Goal: Task Accomplishment & Management: Use online tool/utility

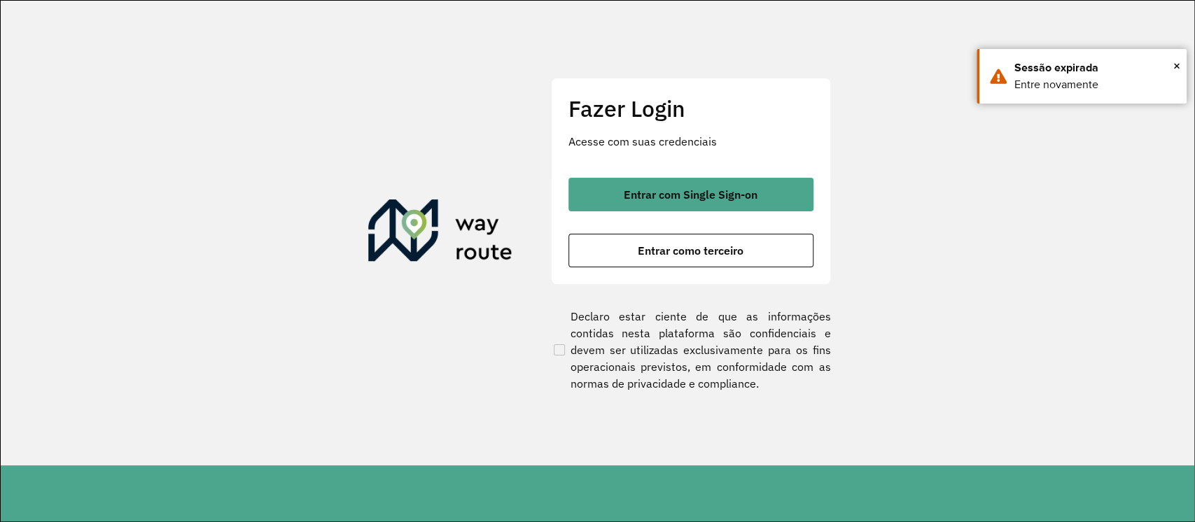
drag, startPoint x: 735, startPoint y: 187, endPoint x: 1076, endPoint y: 160, distance: 342.1
click at [739, 184] on button "Entrar com Single Sign-on" at bounding box center [691, 195] width 245 height 34
click at [1180, 62] on span "×" at bounding box center [1177, 65] width 7 height 21
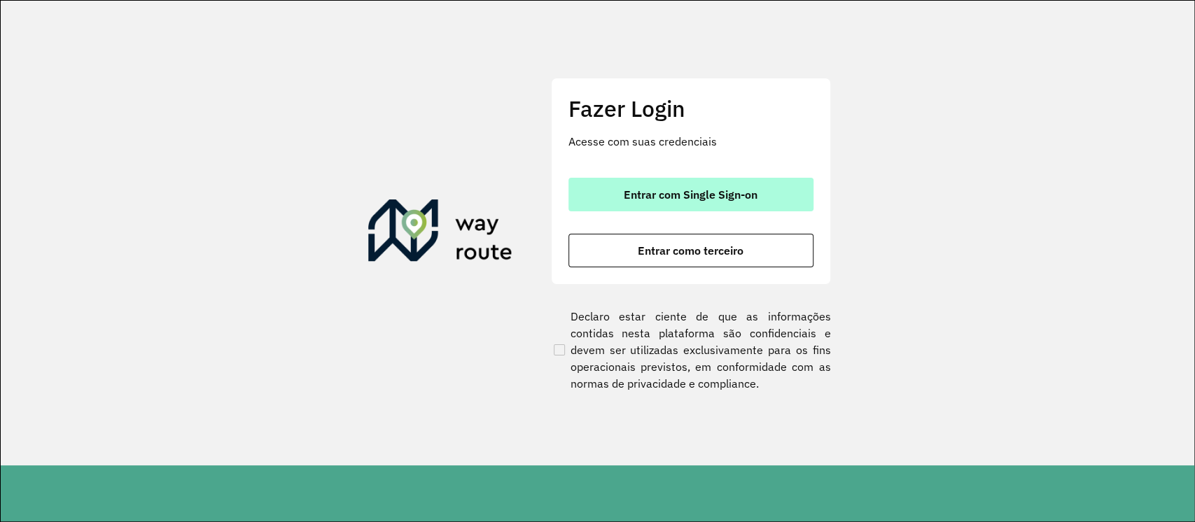
click at [708, 183] on button "Entrar com Single Sign-on" at bounding box center [691, 195] width 245 height 34
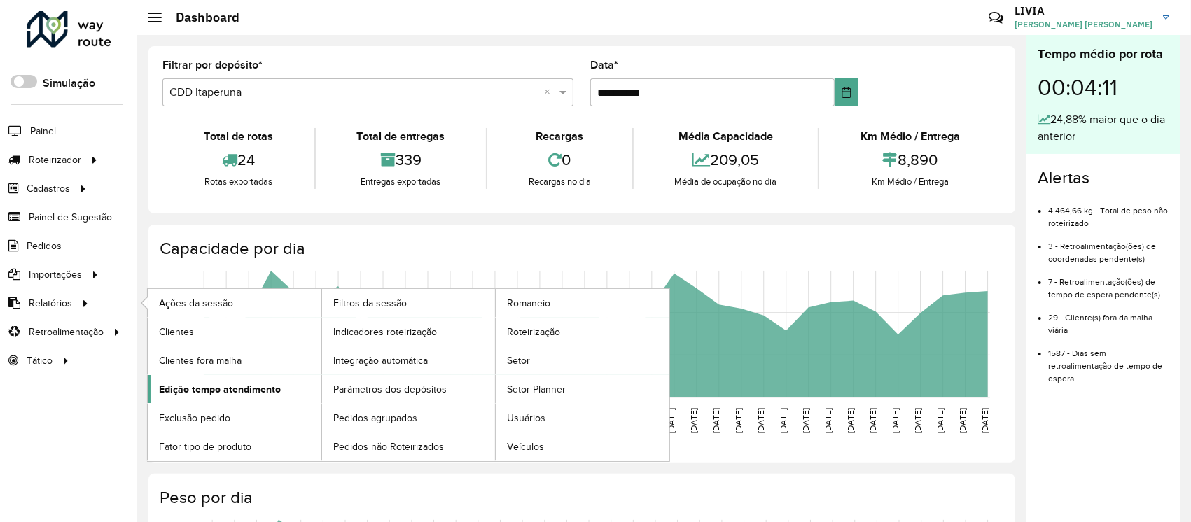
click at [235, 391] on span "Edição tempo atendimento" at bounding box center [220, 389] width 122 height 15
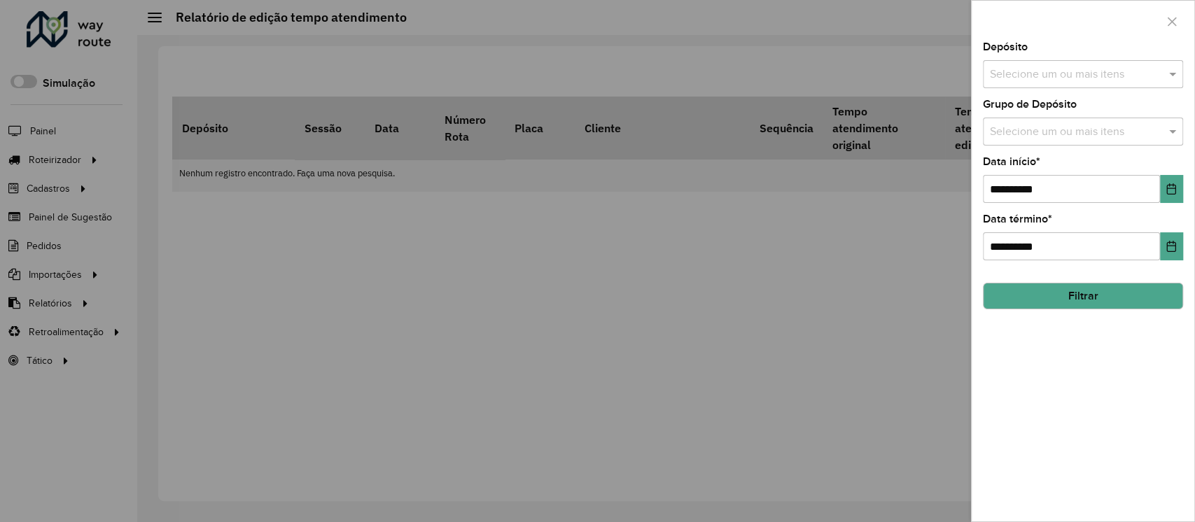
click at [1092, 69] on input "text" at bounding box center [1076, 75] width 179 height 17
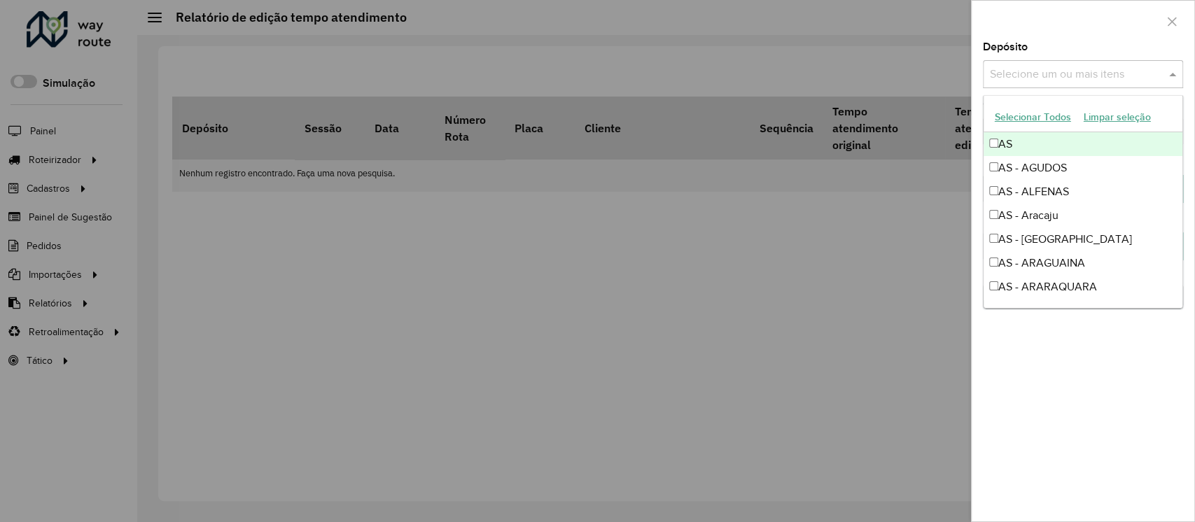
click at [1034, 118] on button "Selecionar Todos" at bounding box center [1033, 117] width 89 height 22
drag, startPoint x: 1074, startPoint y: 399, endPoint x: 1140, endPoint y: 180, distance: 229.1
click at [1076, 389] on div "**********" at bounding box center [1083, 282] width 223 height 480
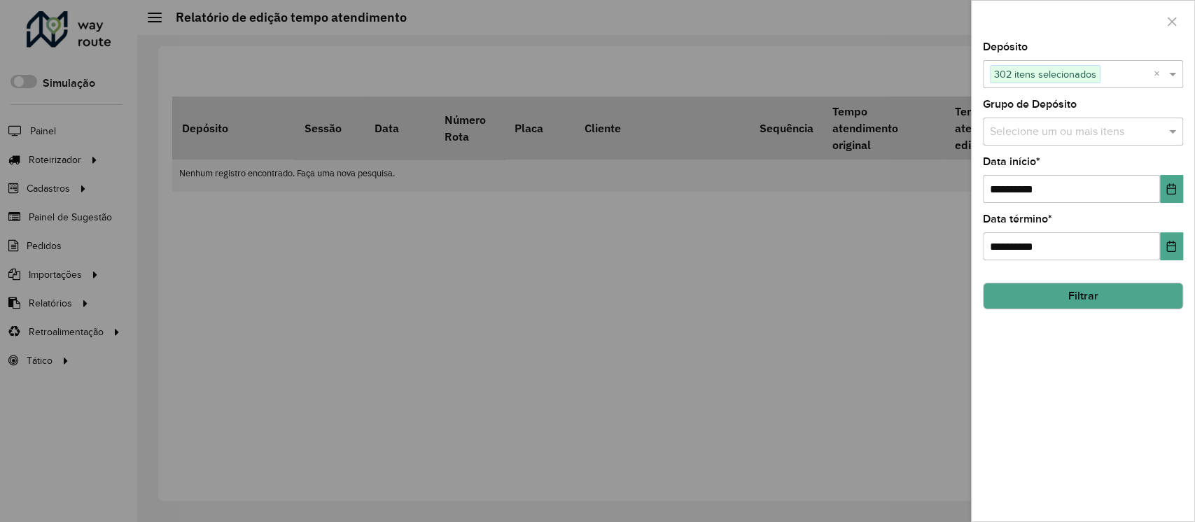
click at [1128, 290] on button "Filtrar" at bounding box center [1083, 296] width 200 height 27
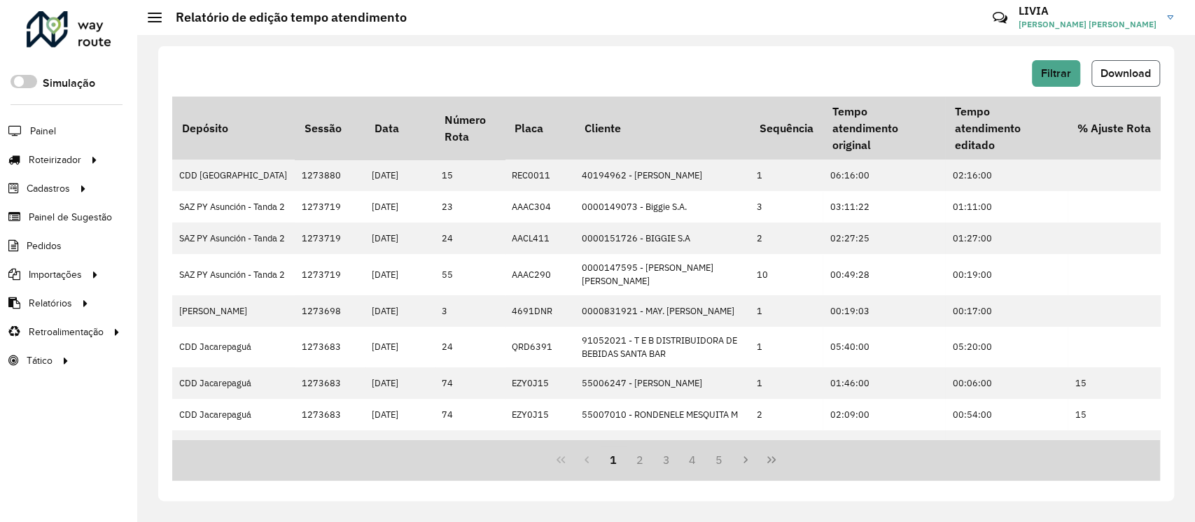
click at [1118, 67] on span "Download" at bounding box center [1126, 73] width 50 height 12
click at [174, 160] on span "Entregas" at bounding box center [179, 160] width 40 height 15
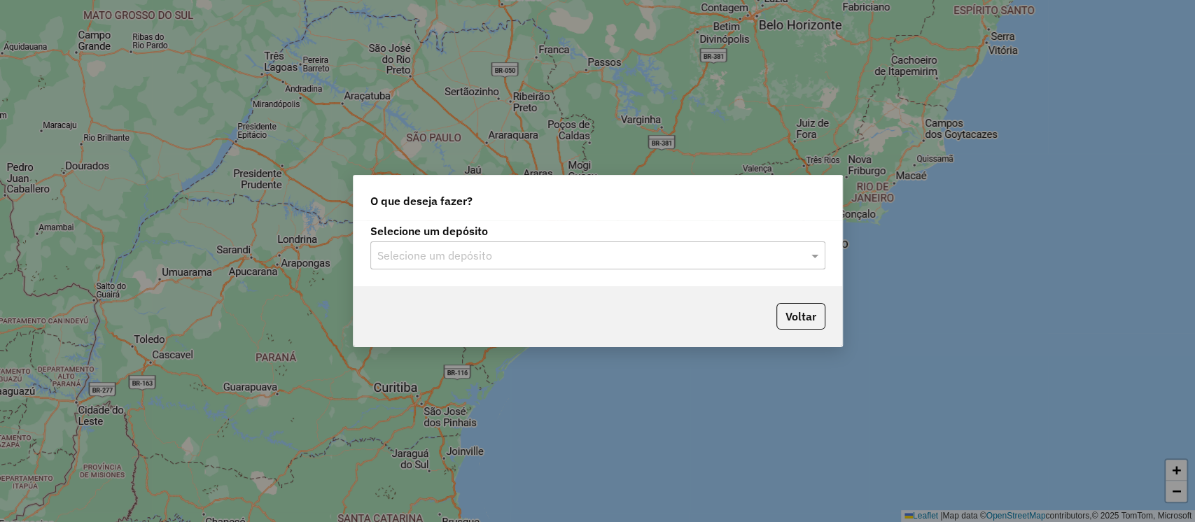
click at [520, 261] on input "text" at bounding box center [583, 256] width 413 height 17
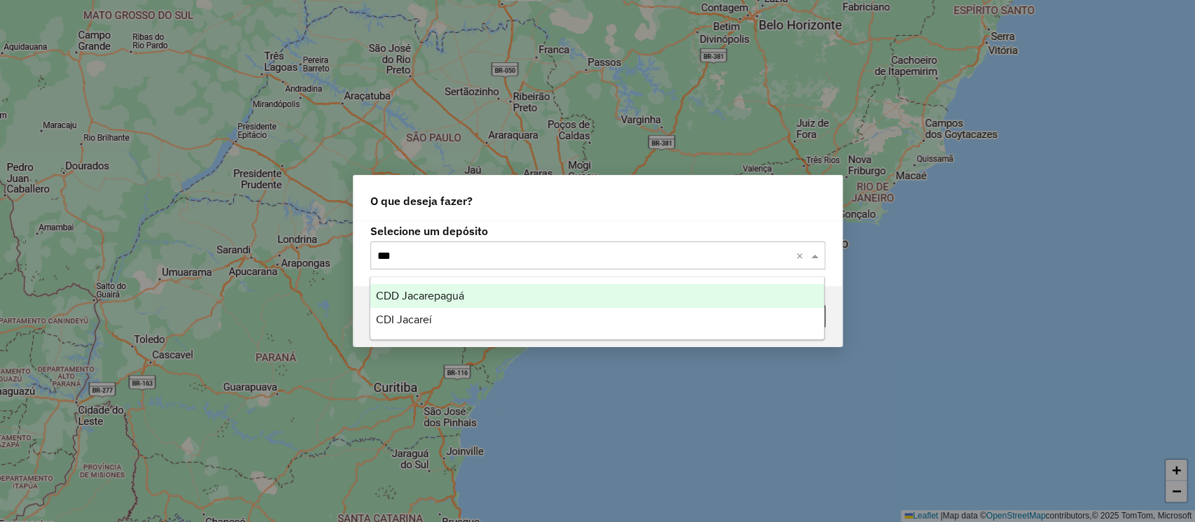
type input "****"
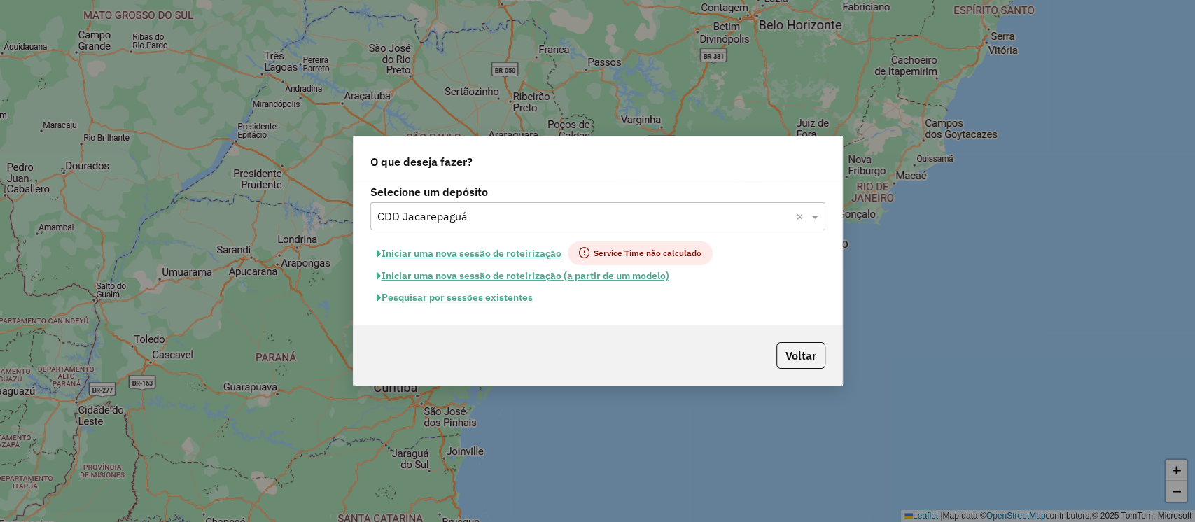
click at [510, 303] on button "Pesquisar por sessões existentes" at bounding box center [454, 298] width 169 height 22
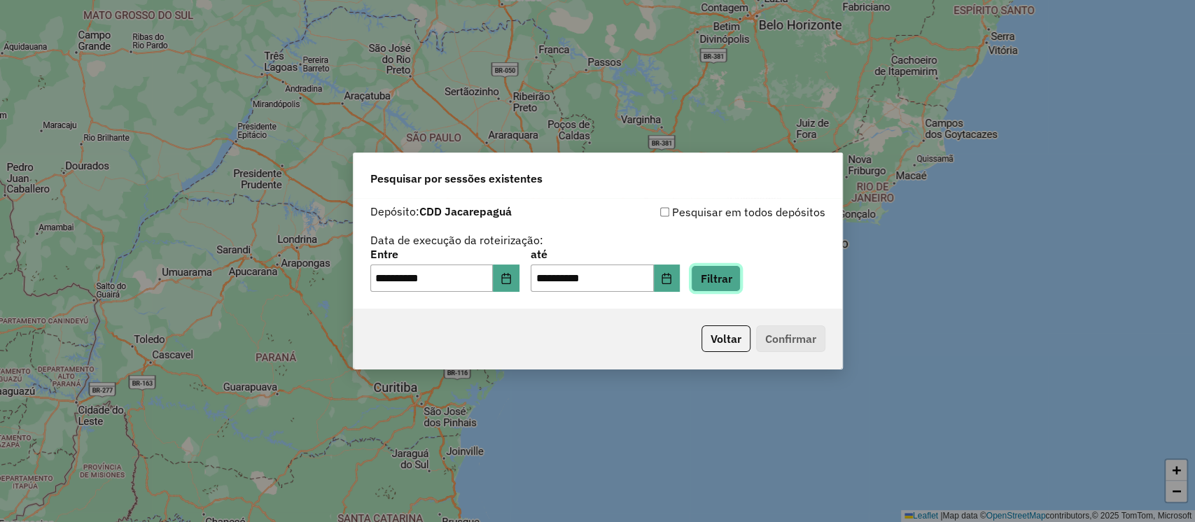
click at [737, 271] on button "Filtrar" at bounding box center [716, 278] width 50 height 27
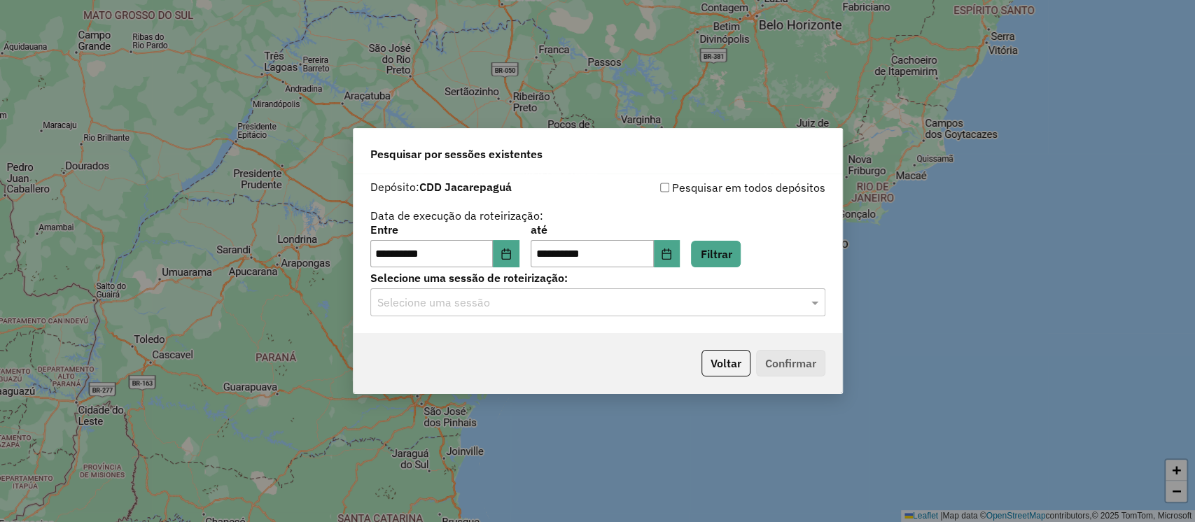
click at [589, 310] on hb-app "**********" at bounding box center [597, 261] width 1195 height 522
click at [589, 310] on input "text" at bounding box center [583, 303] width 413 height 17
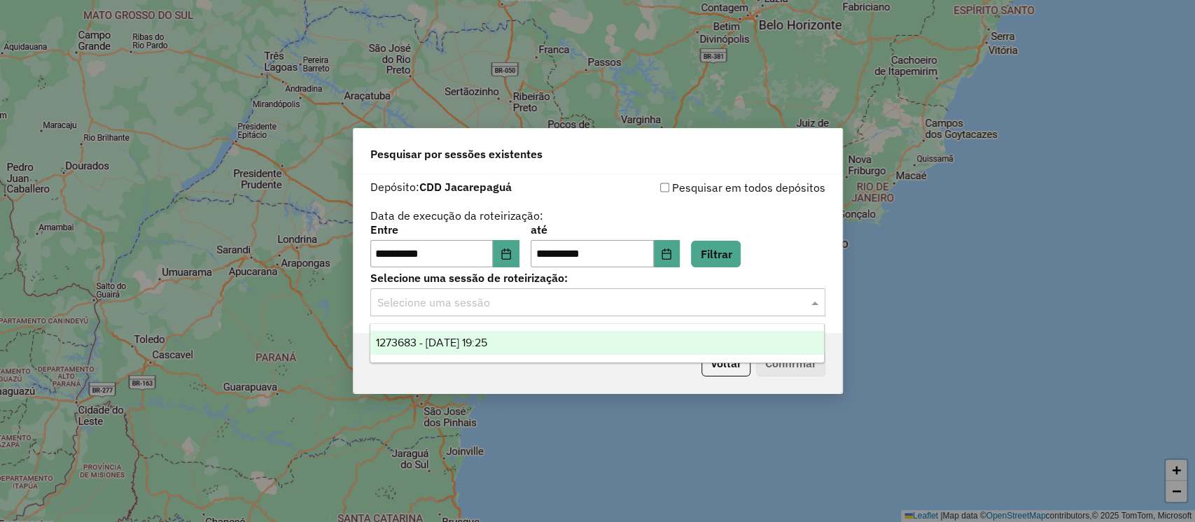
click at [559, 338] on div "1273683 - 11/09/2025 19:25" at bounding box center [597, 343] width 454 height 24
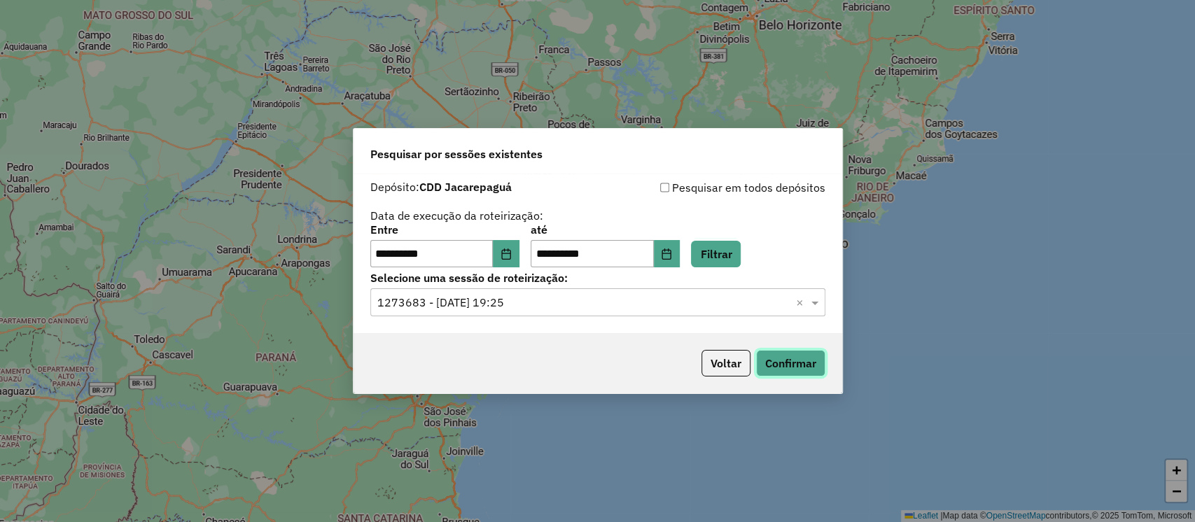
click at [810, 358] on button "Confirmar" at bounding box center [790, 363] width 69 height 27
click at [801, 356] on button "Confirmar" at bounding box center [790, 363] width 69 height 27
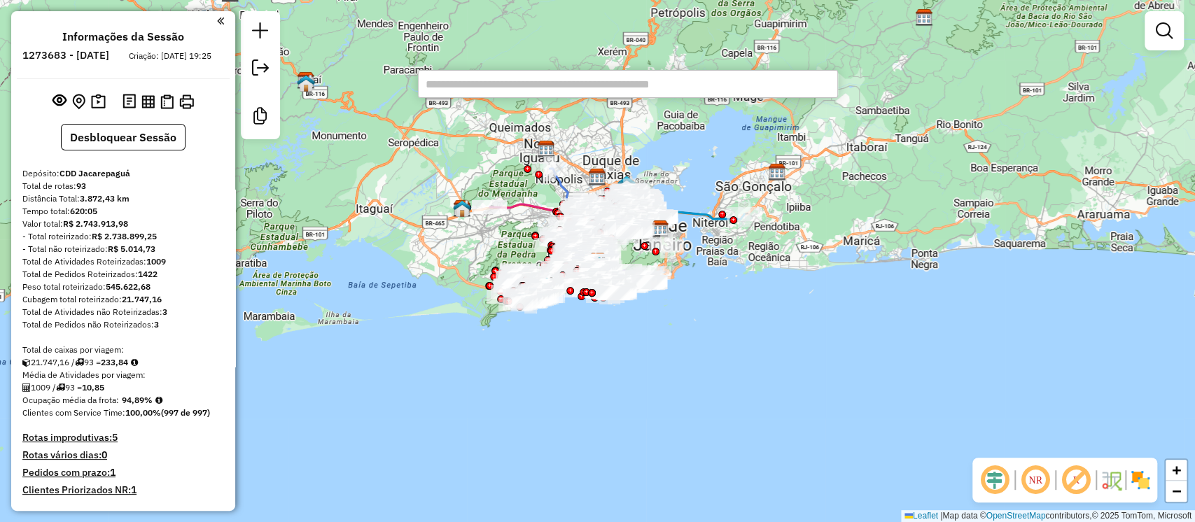
click at [500, 92] on input "text" at bounding box center [628, 84] width 420 height 28
paste input "********"
type input "********"
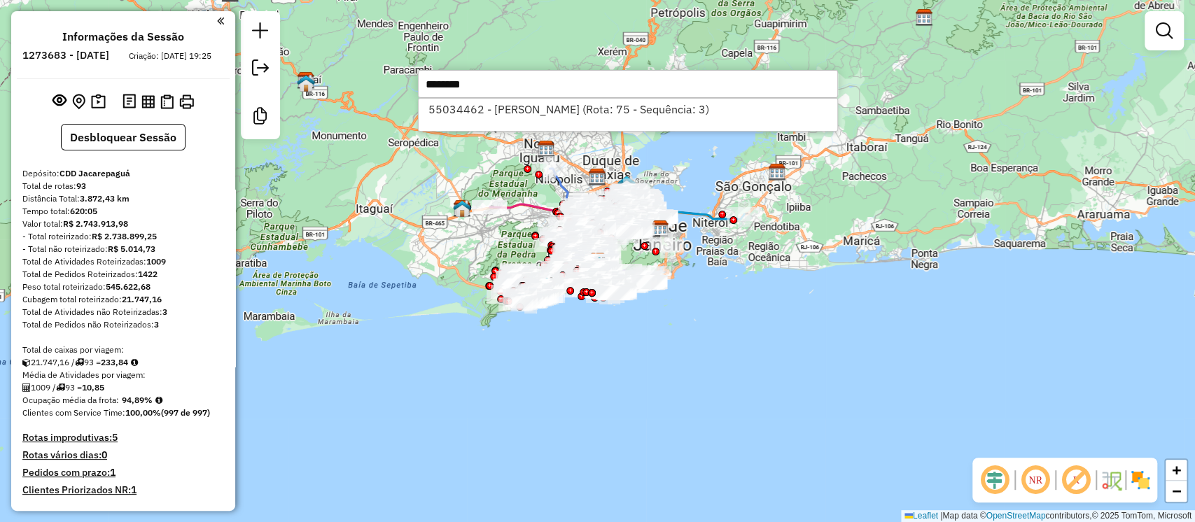
click at [773, 114] on li "55034462 - JOAO HERMINIO ARAUJO (Rota: 75 - Sequência: 3)" at bounding box center [628, 109] width 419 height 21
select select "**********"
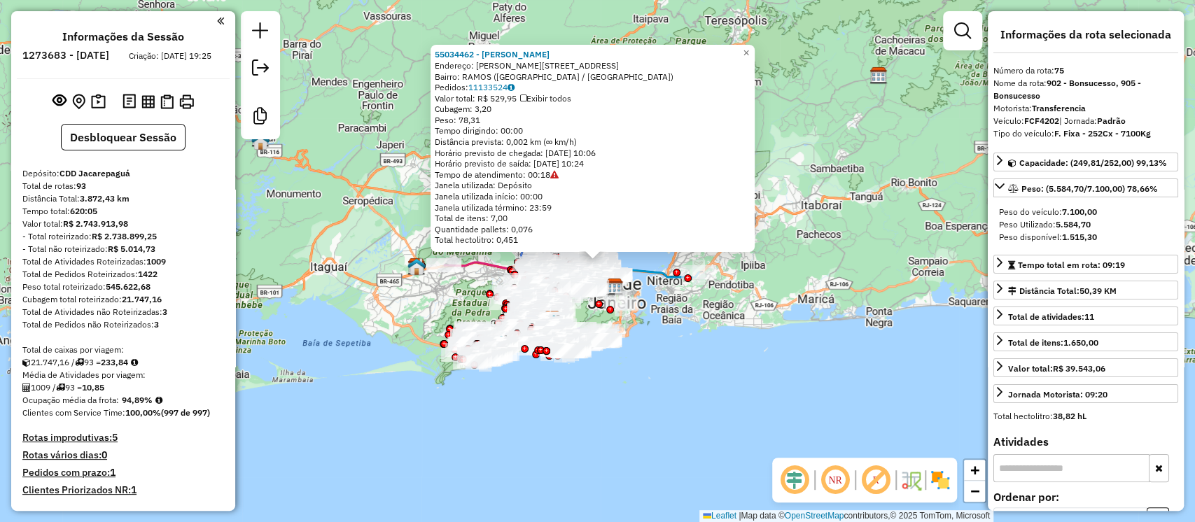
scroll to position [6566, 0]
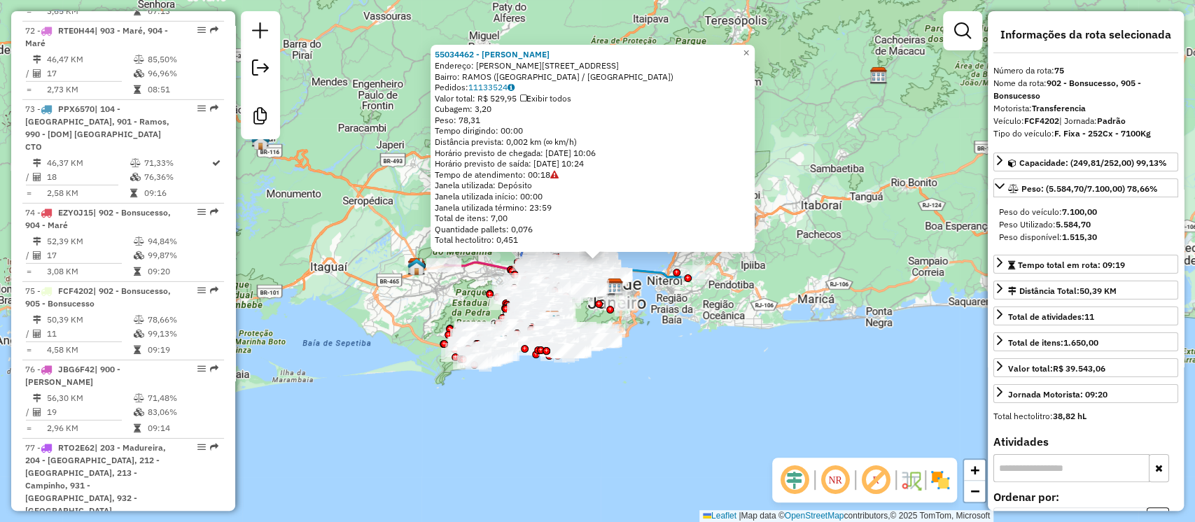
click at [559, 176] on icon at bounding box center [554, 175] width 8 height 8
click at [492, 83] on link "11133524" at bounding box center [491, 87] width 46 height 11
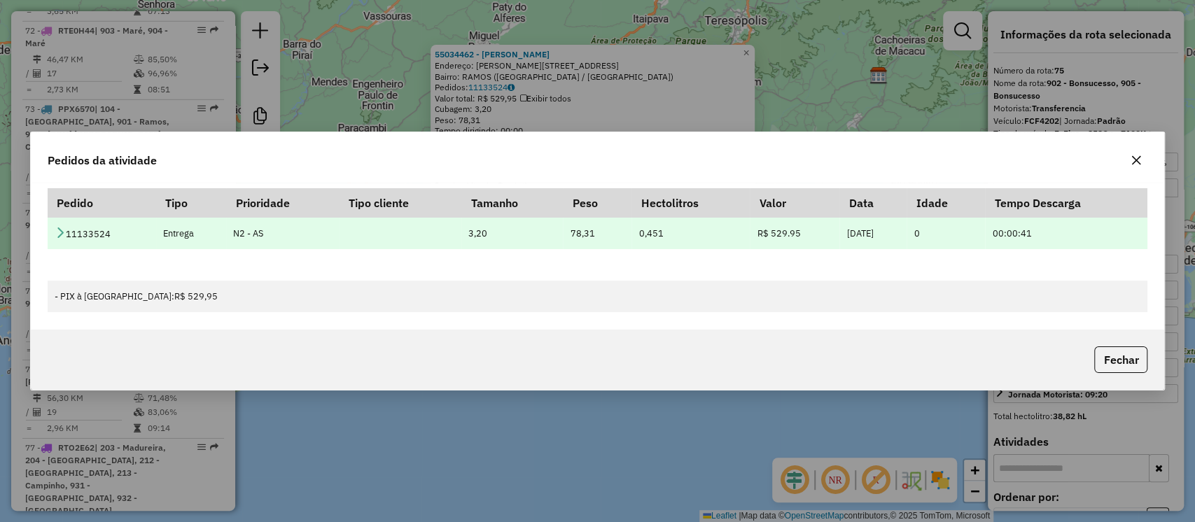
click at [65, 228] on td "11133524" at bounding box center [102, 234] width 109 height 32
click at [58, 227] on icon at bounding box center [60, 232] width 11 height 11
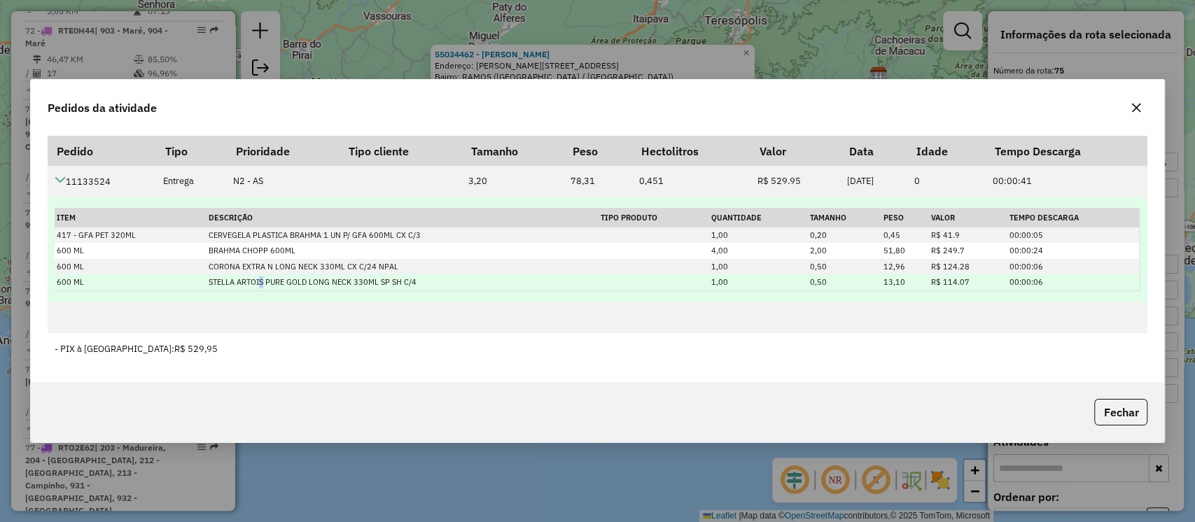
click at [258, 285] on td "STELLA ARTOIS PURE GOLD LONG NECK 330ML SP SH C/4" at bounding box center [403, 283] width 393 height 16
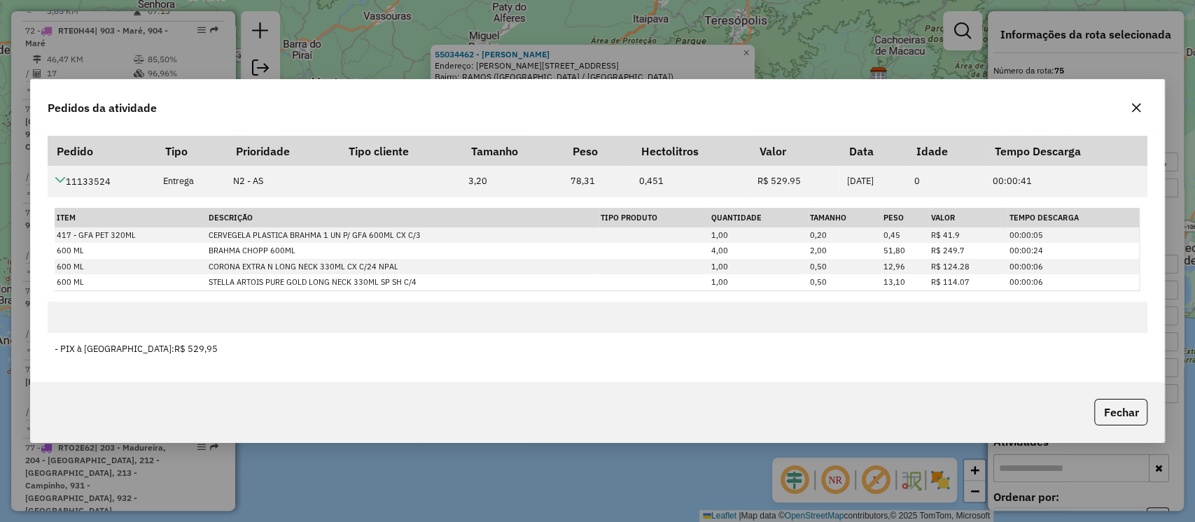
click at [1137, 115] on button "button" at bounding box center [1136, 108] width 22 height 22
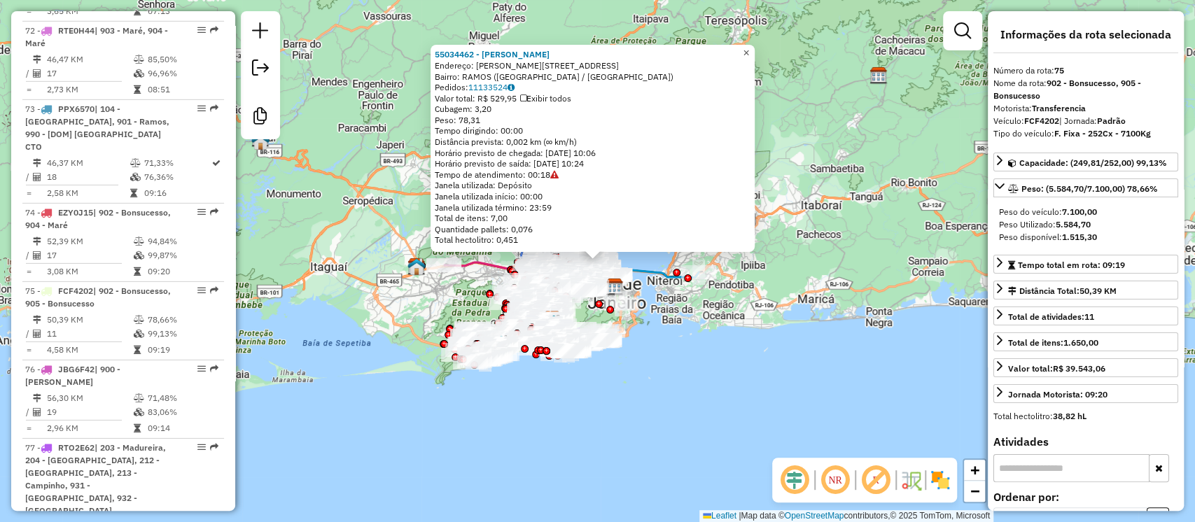
click at [749, 48] on span "×" at bounding box center [746, 53] width 6 height 12
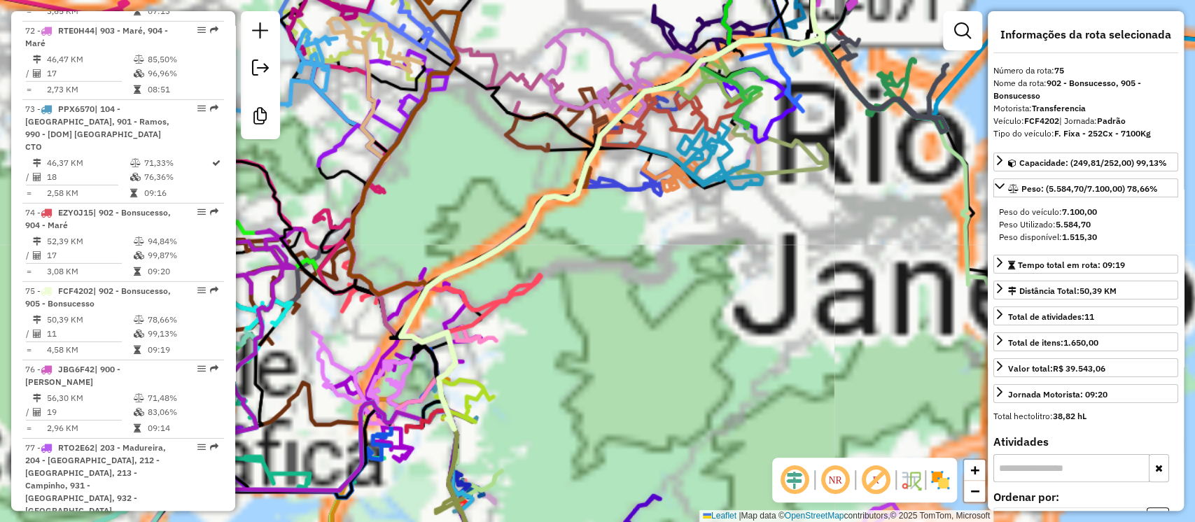
drag, startPoint x: 683, startPoint y: 285, endPoint x: 583, endPoint y: 295, distance: 100.6
click at [723, 239] on div "Janela de atendimento Grade de atendimento Capacidade Transportadoras Veículos …" at bounding box center [597, 261] width 1195 height 522
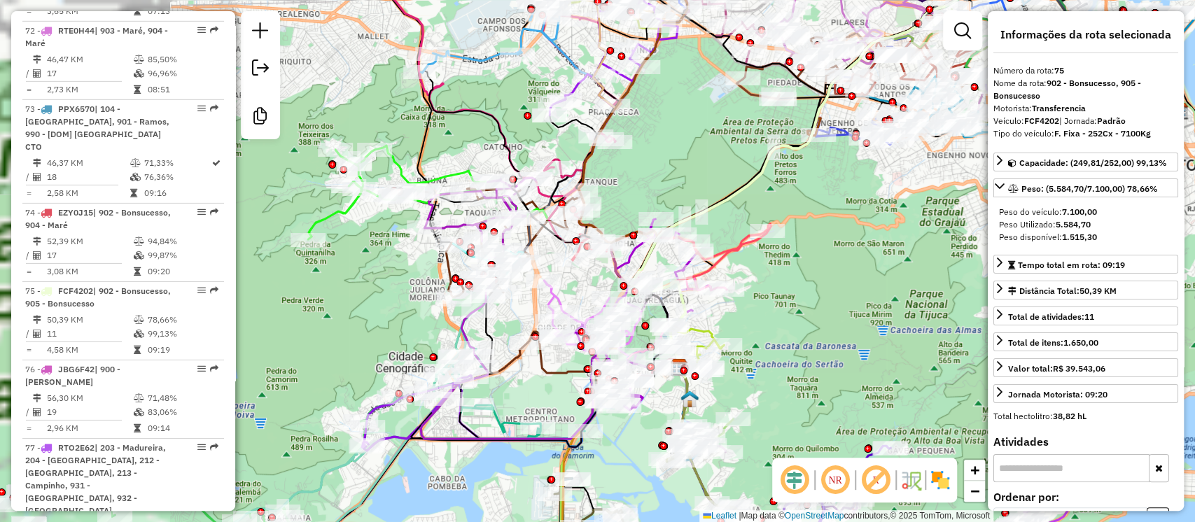
drag, startPoint x: 658, startPoint y: 335, endPoint x: 789, endPoint y: 247, distance: 156.9
click at [878, 274] on div "Janela de atendimento Grade de atendimento Capacidade Transportadoras Veículos …" at bounding box center [597, 261] width 1195 height 522
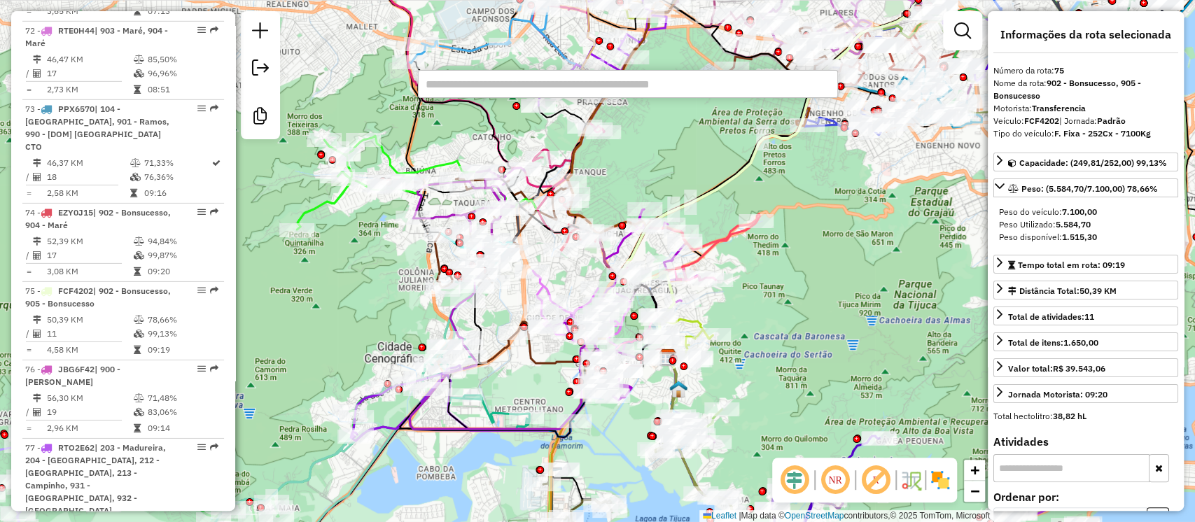
type input "********"
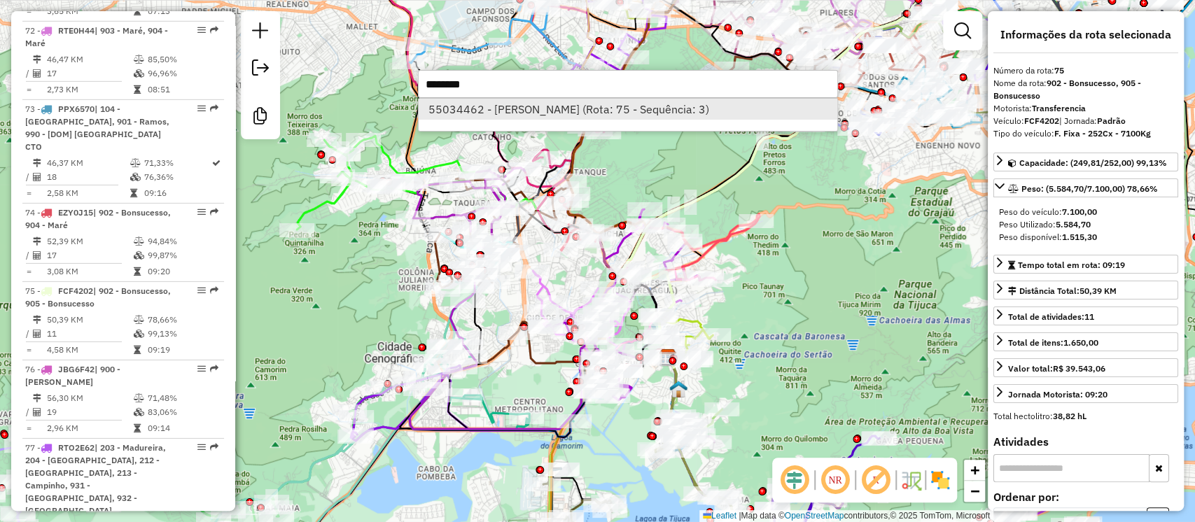
click at [723, 104] on li "55034462 - JOAO HERMINIO ARAUJO (Rota: 75 - Sequência: 3)" at bounding box center [628, 109] width 419 height 21
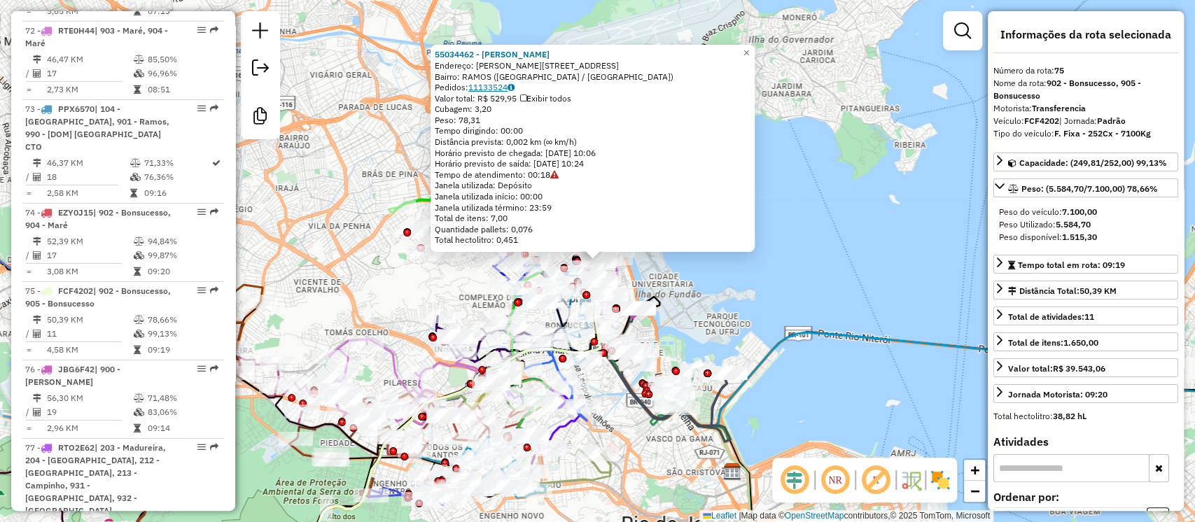
click at [508, 89] on link "11133524" at bounding box center [491, 87] width 46 height 11
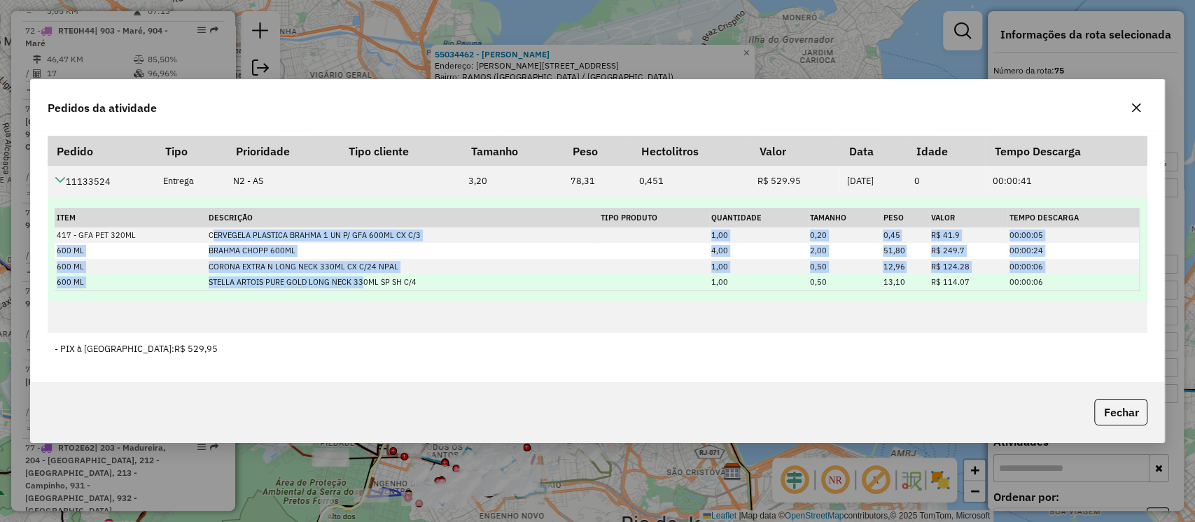
drag, startPoint x: 211, startPoint y: 228, endPoint x: 359, endPoint y: 289, distance: 159.6
click at [359, 289] on tbody "417 - GFA PET 320ML CERVEGELA PLASTICA BRAHMA 1 UN P/ GFA 600ML CX C/3 1,00 0,2…" at bounding box center [597, 259] width 1085 height 63
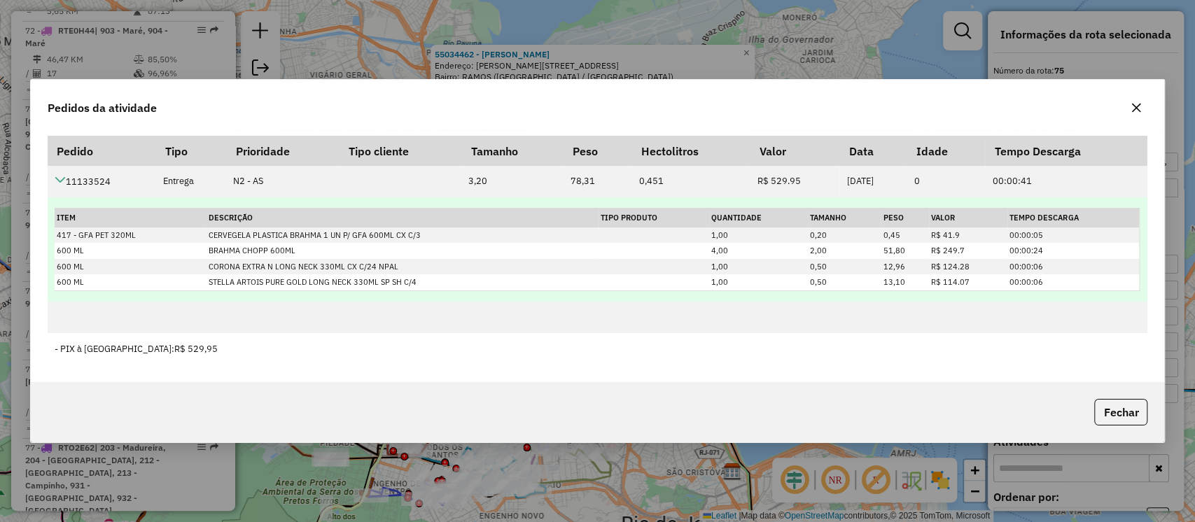
click at [368, 298] on td "Item Descrição Tipo Produto Quantidade Tamanho Peso Valor Tempo Descarga 417 - …" at bounding box center [598, 249] width 1100 height 105
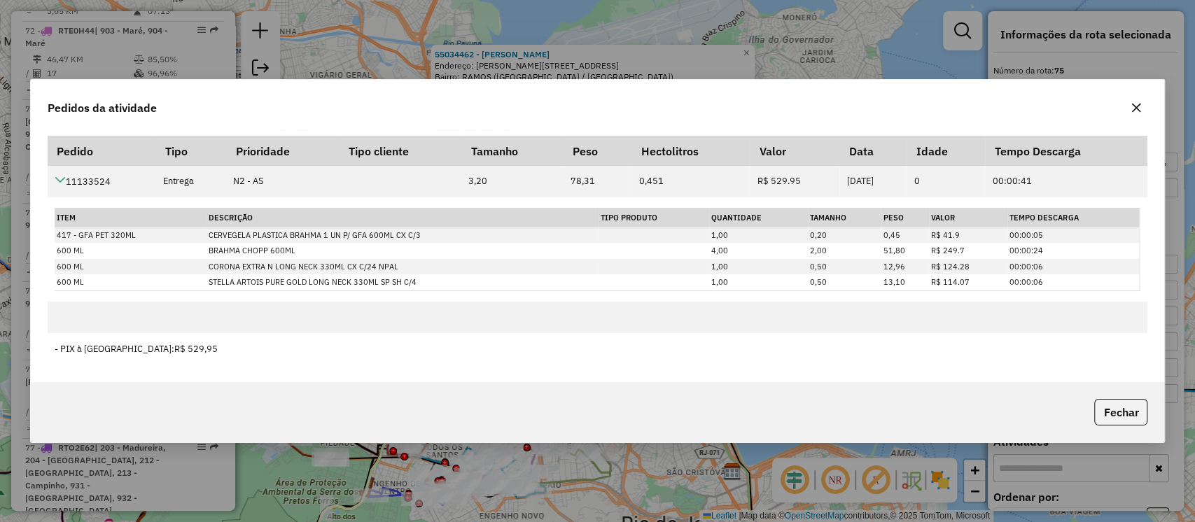
click at [1139, 113] on icon "button" at bounding box center [1136, 107] width 11 height 11
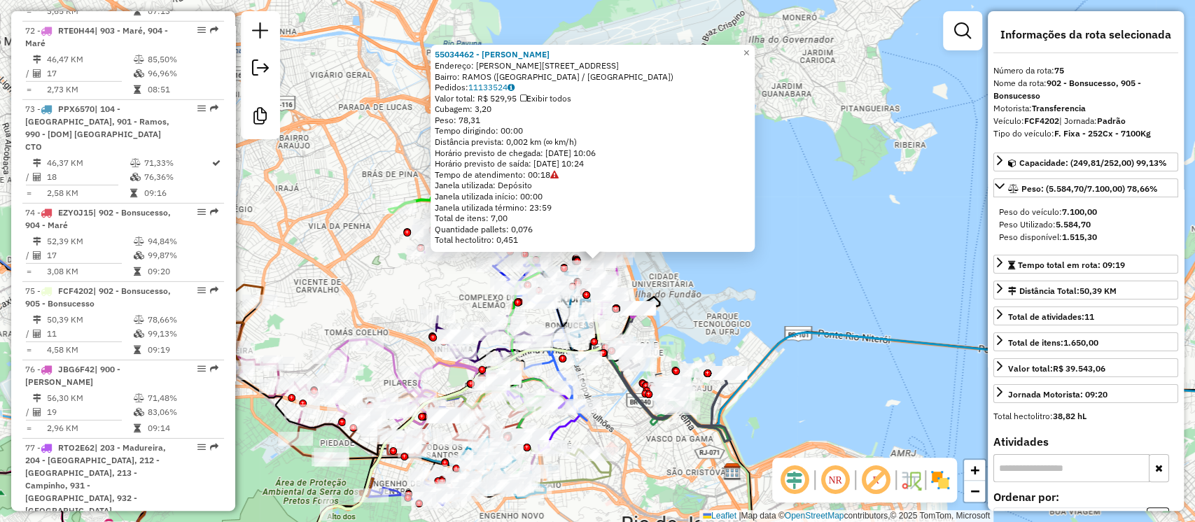
drag, startPoint x: 481, startPoint y: 111, endPoint x: 504, endPoint y: 110, distance: 23.1
click at [504, 110] on div "Cubagem: 3,20" at bounding box center [593, 109] width 316 height 11
click at [489, 127] on div "Tempo dirigindo: 00:00" at bounding box center [593, 130] width 316 height 11
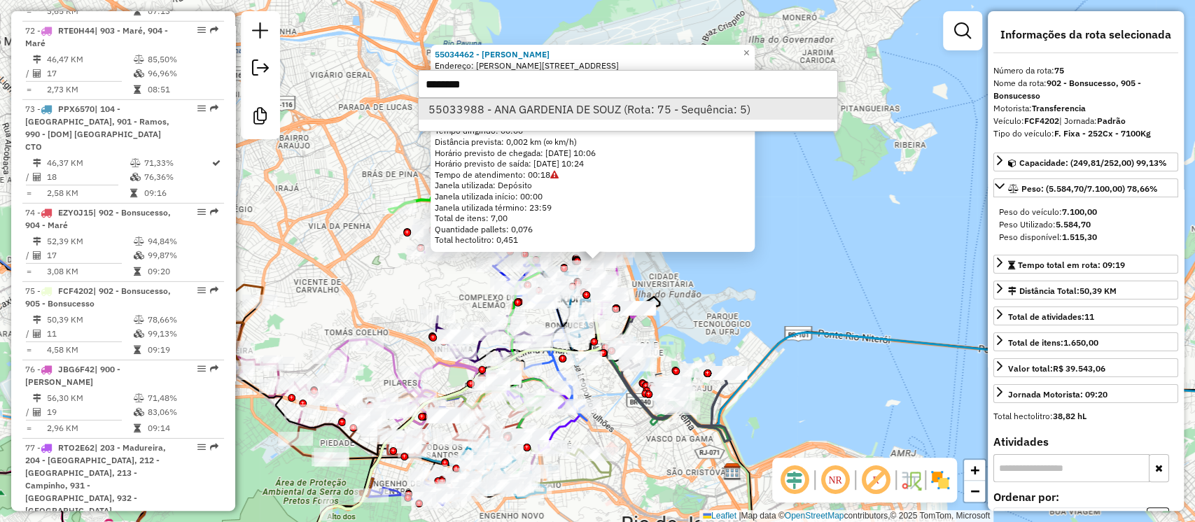
type input "********"
click at [662, 108] on li "55033988 - ANA GARDENIA DE SOUZ (Rota: 75 - Sequência: 5)" at bounding box center [628, 109] width 419 height 21
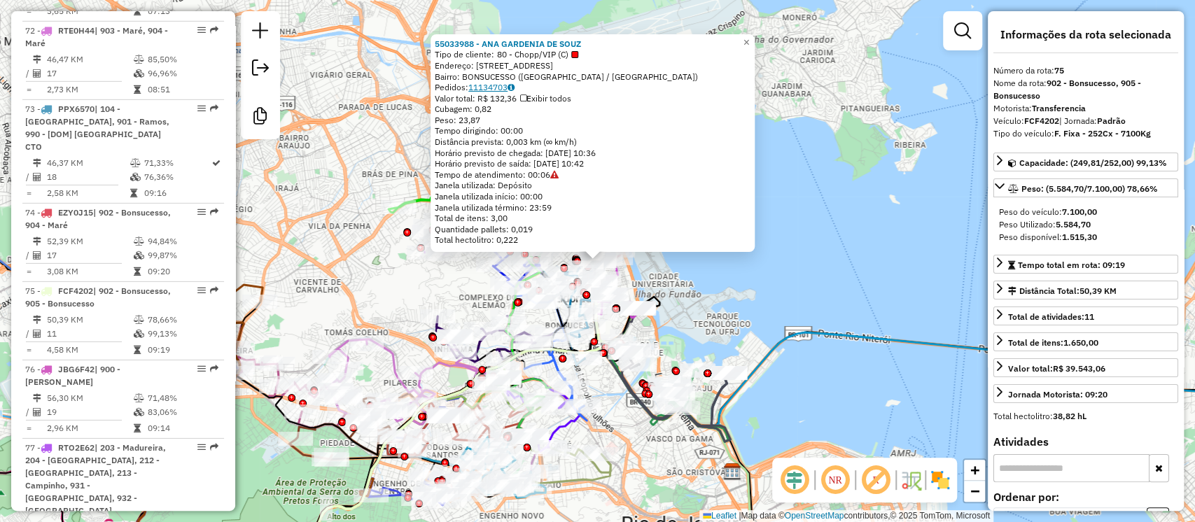
click at [503, 91] on link "11134703" at bounding box center [491, 87] width 46 height 11
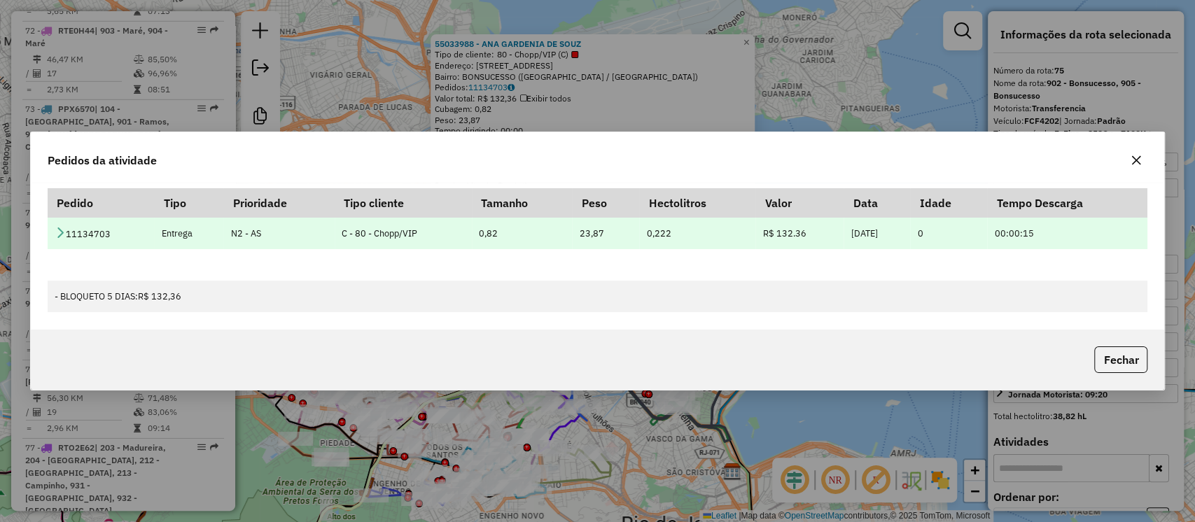
click at [58, 233] on icon at bounding box center [60, 232] width 11 height 11
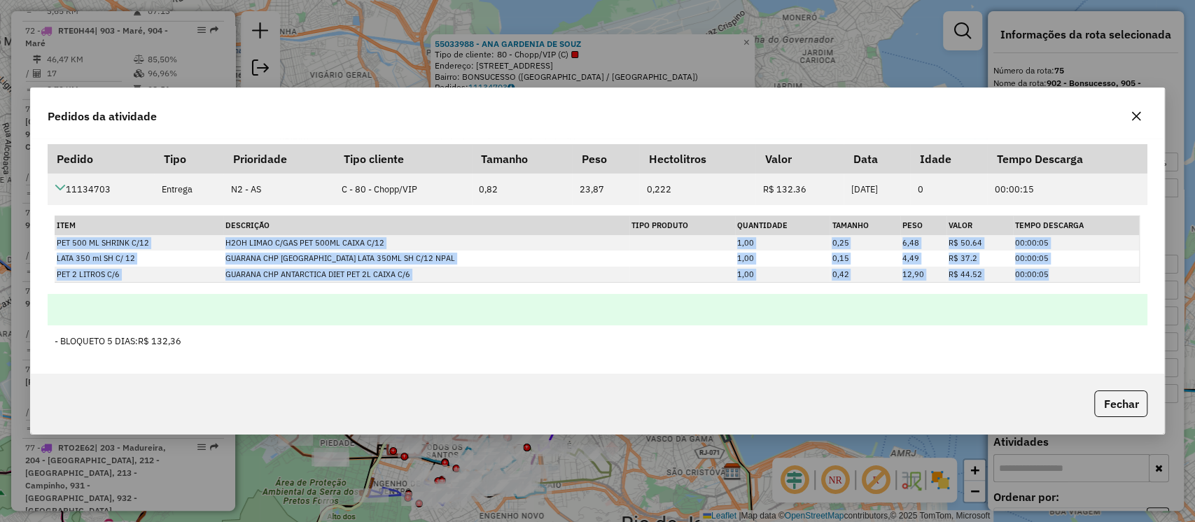
drag, startPoint x: 56, startPoint y: 242, endPoint x: 308, endPoint y: 320, distance: 263.8
click at [308, 320] on tbody "11134703 Entrega N2 - AS C - 80 - Chopp/VIP 0,82 23,87 0,222 R$ 132.36 11/09/20…" at bounding box center [598, 265] width 1100 height 183
click at [308, 320] on td at bounding box center [598, 310] width 1100 height 32
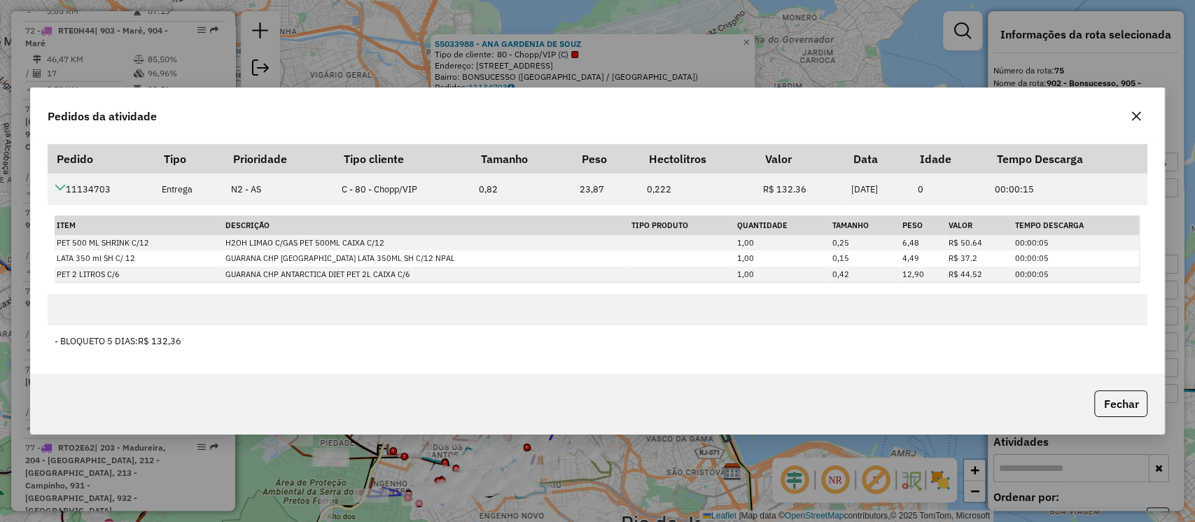
click at [1139, 116] on icon "button" at bounding box center [1136, 116] width 11 height 11
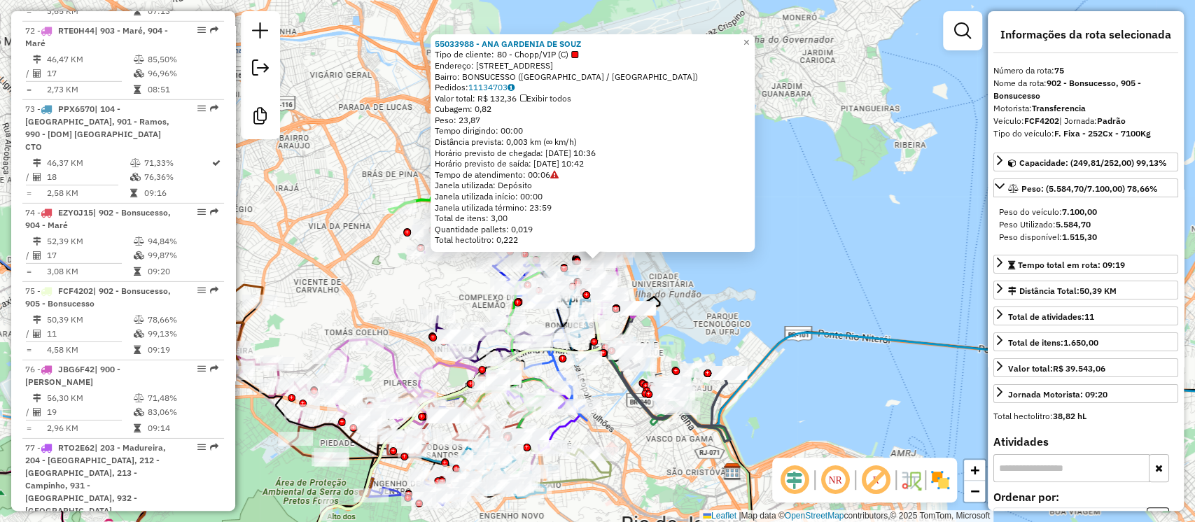
drag, startPoint x: 590, startPoint y: 187, endPoint x: 611, endPoint y: 130, distance: 60.5
click at [611, 130] on div "55033988 - ANA GARDENIA DE SOUZ Tipo de cliente: 80 - Chopp/VIP (C) Endereço: R…" at bounding box center [593, 142] width 316 height 207
click at [588, 187] on div "Janela utilizada: Depósito" at bounding box center [593, 185] width 316 height 11
click at [559, 172] on icon at bounding box center [554, 175] width 8 height 8
drag, startPoint x: 571, startPoint y: 173, endPoint x: 525, endPoint y: 172, distance: 46.9
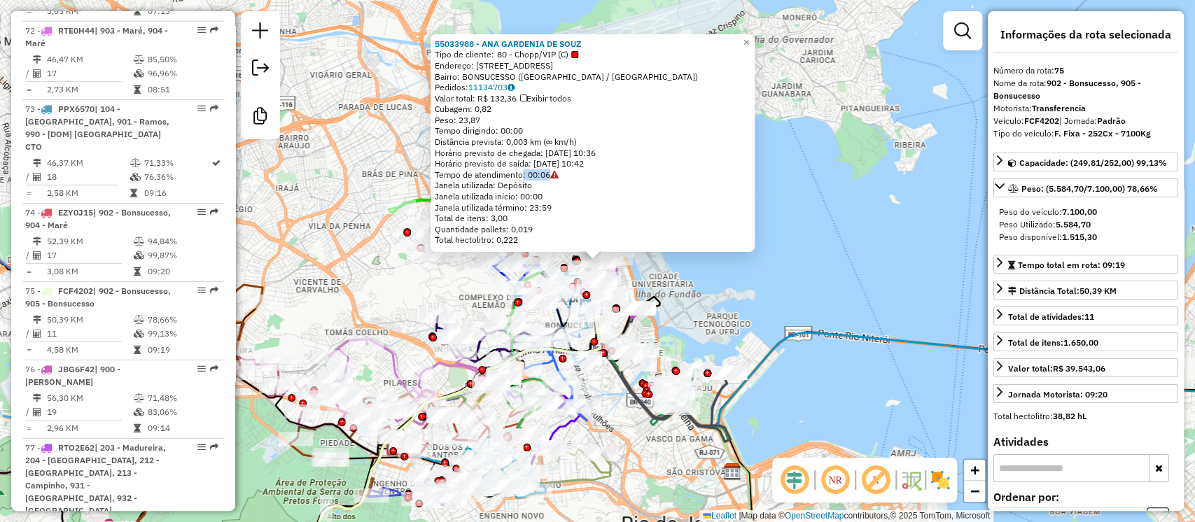
click at [522, 171] on div "55033988 - ANA GARDENIA DE SOUZ Tipo de cliente: 80 - Chopp/VIP (C) Endereço: R…" at bounding box center [593, 142] width 316 height 207
click at [566, 179] on div "55033988 - ANA GARDENIA DE SOUZ Tipo de cliente: 80 - Chopp/VIP (C) Endereço: R…" at bounding box center [593, 142] width 316 height 207
drag, startPoint x: 513, startPoint y: 109, endPoint x: 619, endPoint y: 250, distance: 176.0
click at [541, 109] on div "Cubagem: 0,82" at bounding box center [593, 109] width 316 height 11
click at [505, 84] on link "11134703" at bounding box center [491, 87] width 46 height 11
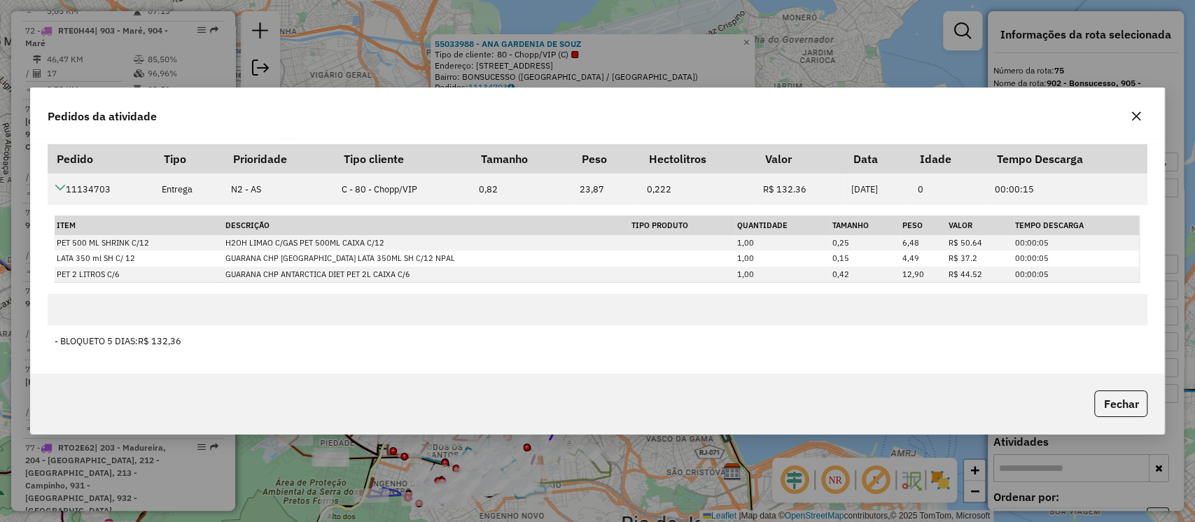
click at [1130, 118] on button "button" at bounding box center [1136, 116] width 22 height 22
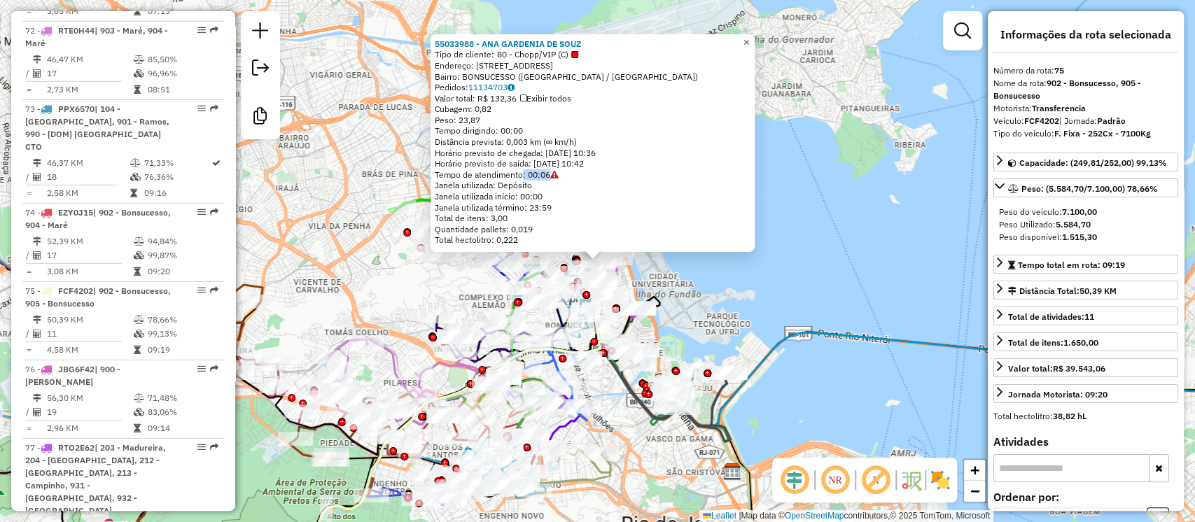
click at [755, 42] on link "×" at bounding box center [746, 42] width 17 height 17
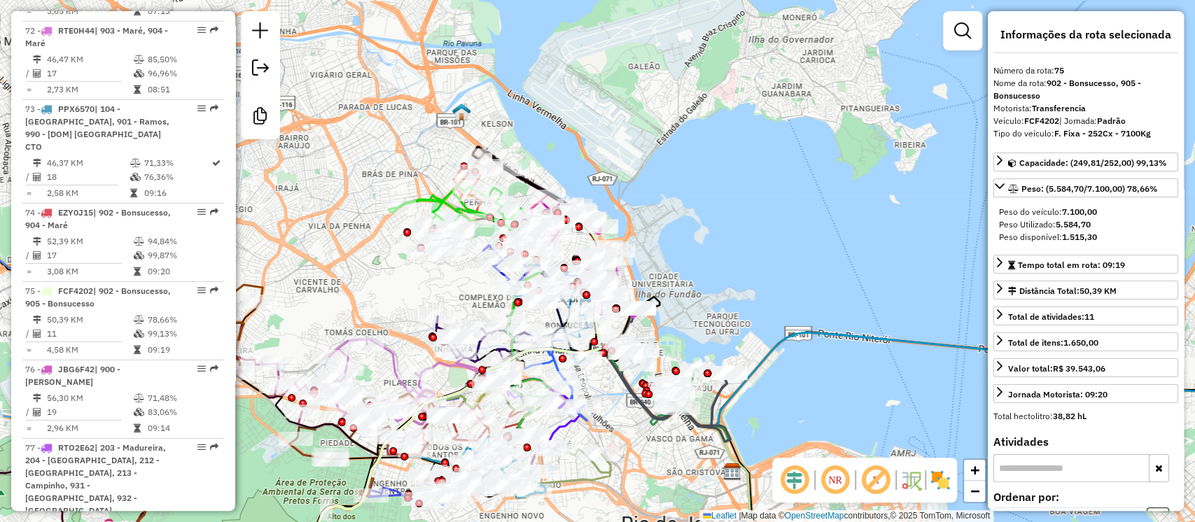
click at [757, 39] on div "55033988 - ANA GARDENIA DE SOUZ Tipo de cliente: 80 - Chopp/VIP (C) Endereço: R…" at bounding box center [597, 261] width 1195 height 522
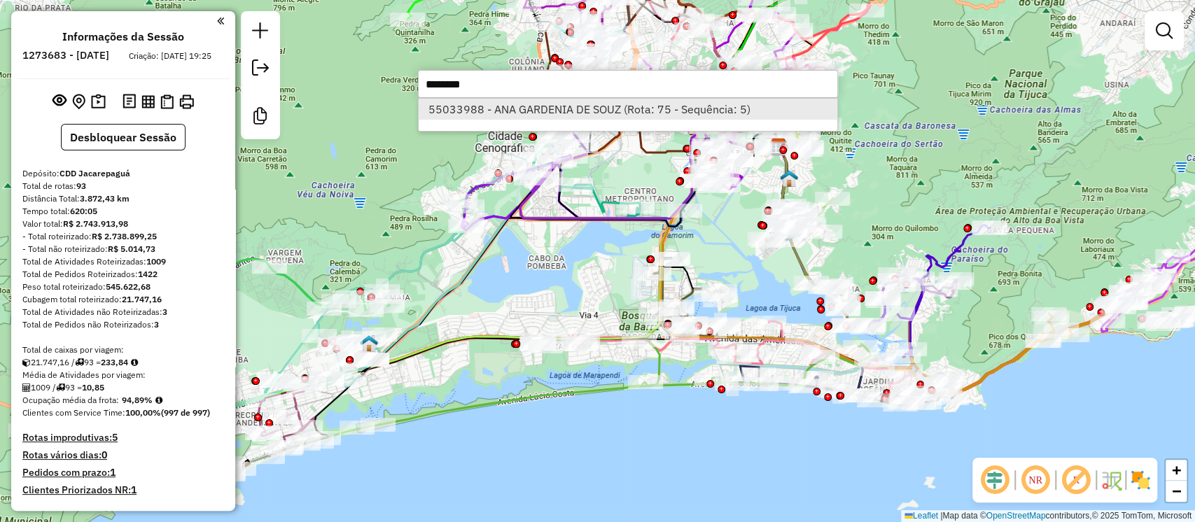
type input "********"
click at [500, 109] on li "55033988 - ANA GARDENIA DE SOUZ (Rota: 75 - Sequência: 5)" at bounding box center [628, 109] width 419 height 21
select select "**********"
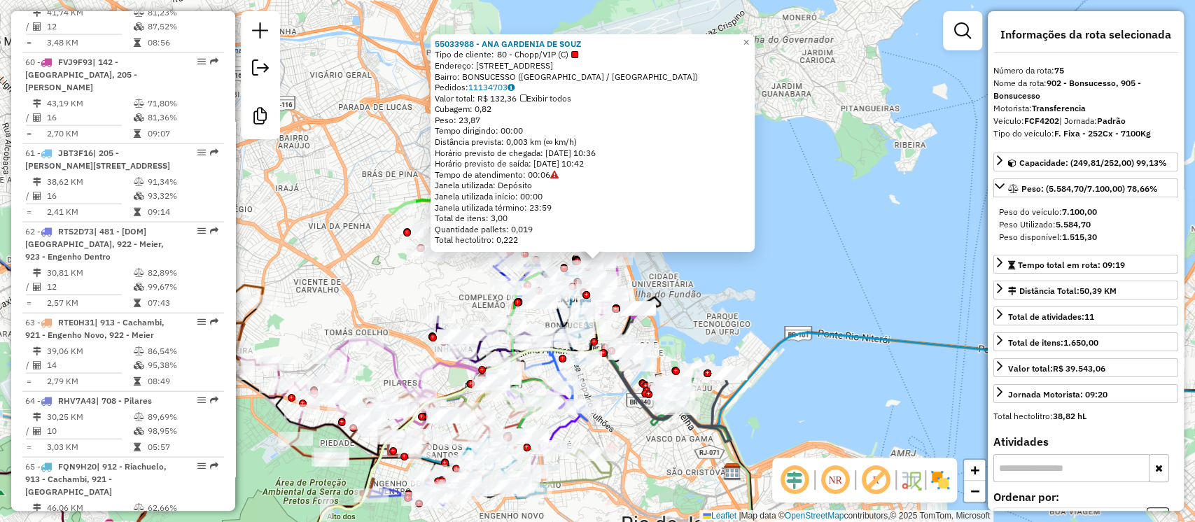
scroll to position [6566, 0]
